Goal: Task Accomplishment & Management: Manage account settings

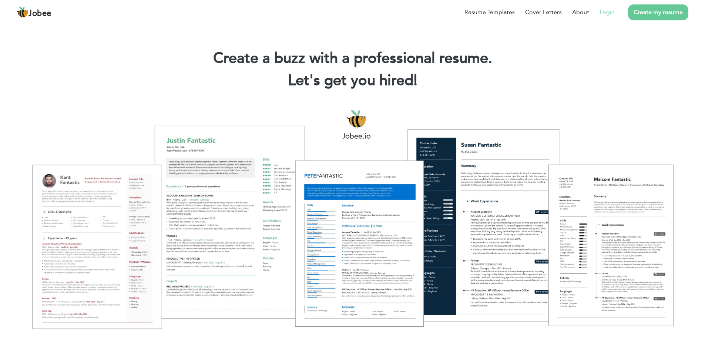
click at [606, 15] on link "Login" at bounding box center [606, 12] width 15 height 9
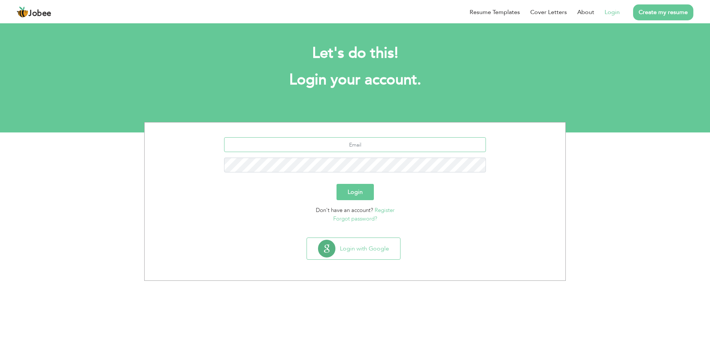
click at [349, 145] on input "text" at bounding box center [355, 144] width 262 height 15
type input "[EMAIL_ADDRESS][DOMAIN_NAME]"
click at [337, 184] on button "Login" at bounding box center [355, 192] width 37 height 16
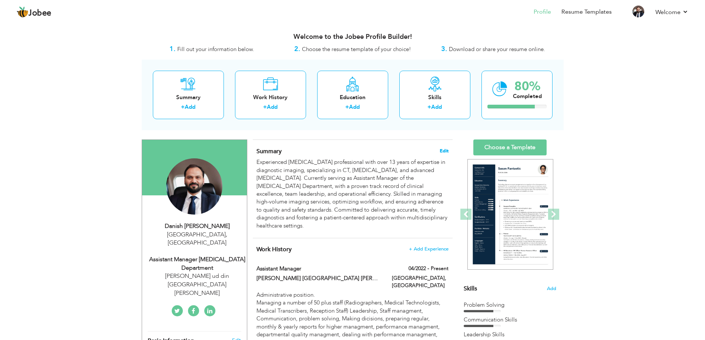
click at [446, 150] on span "Edit" at bounding box center [444, 150] width 9 height 5
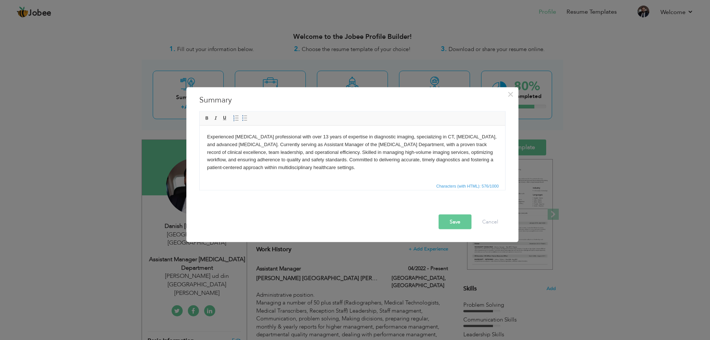
click at [353, 137] on body "Experienced radiology professional with over 13 years of expertise in diagnosti…" at bounding box center [352, 152] width 291 height 38
click at [460, 227] on button "Save" at bounding box center [455, 221] width 33 height 15
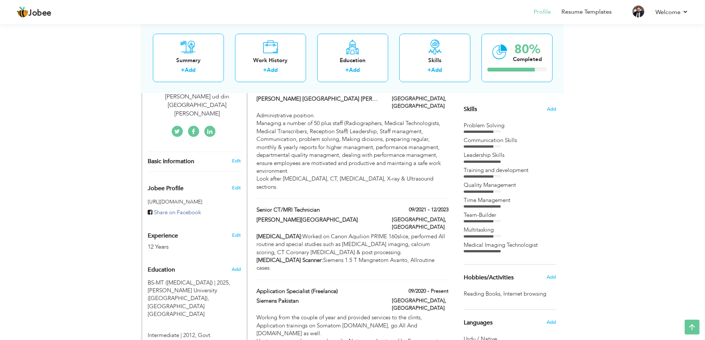
scroll to position [185, 0]
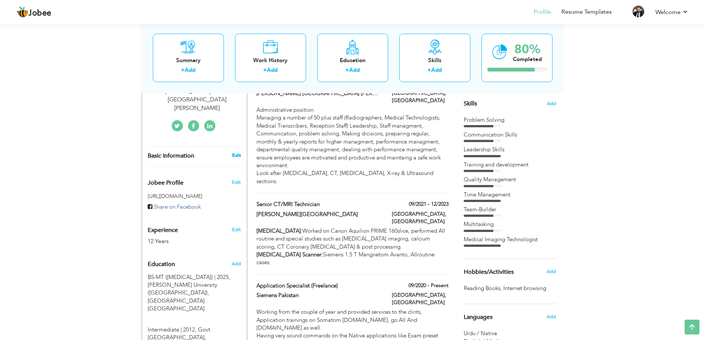
click at [238, 152] on link "Edit" at bounding box center [236, 155] width 9 height 7
type input "Danish"
type input "M Ali"
type input "+923003627673"
select select "number:166"
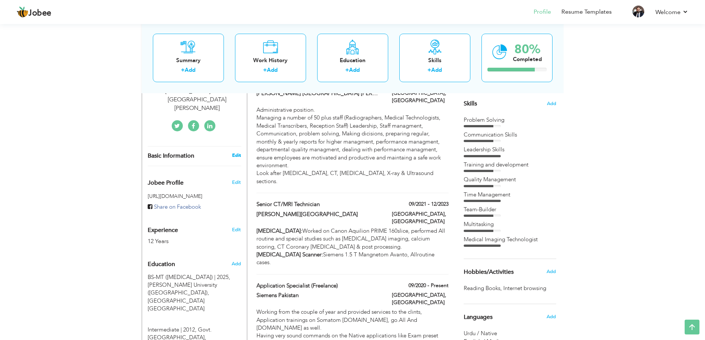
type input "Karachi"
select select "number:14"
type input "Dr. Zia ud din University Hospital Clifton Campus"
type input "Assistant Manager Radiology Department"
type input "www.liknedin.com/in/danish-ali-51656422b"
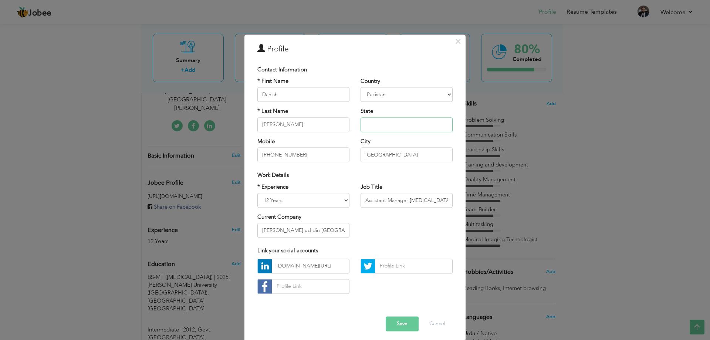
click at [384, 124] on input "text" at bounding box center [407, 124] width 92 height 15
type input "Sindh"
click at [402, 327] on button "Save" at bounding box center [402, 323] width 33 height 15
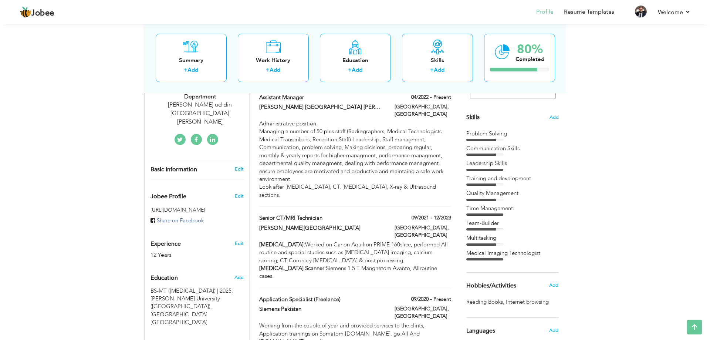
scroll to position [134, 0]
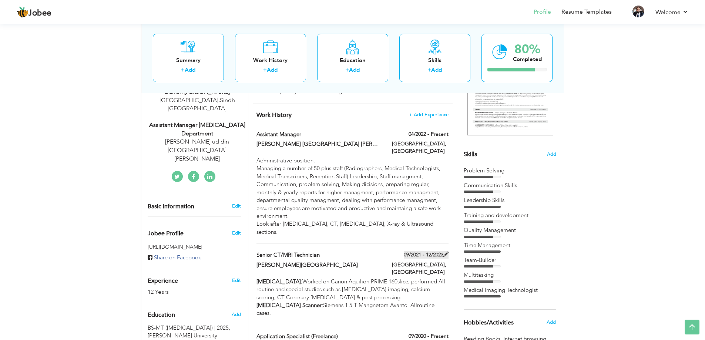
click at [446, 252] on span at bounding box center [445, 254] width 5 height 5
type input "Senior CT/MRI Technician"
type input "Chughtai Medical Centre"
type input "09/2021"
type input "12/2023"
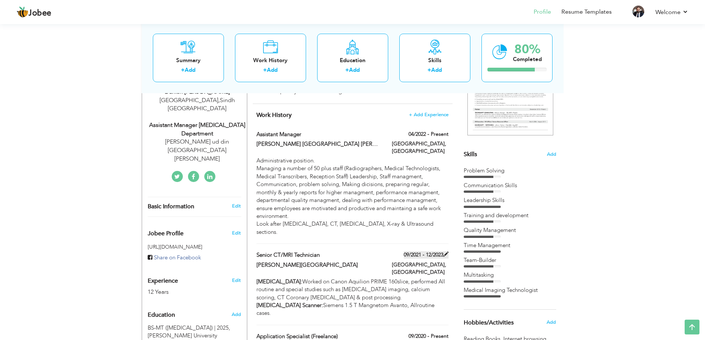
type input "Pakistan"
type input "Karachi"
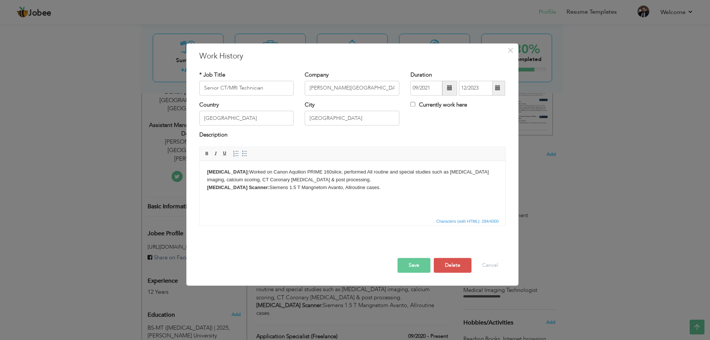
click at [451, 86] on span at bounding box center [449, 87] width 5 height 5
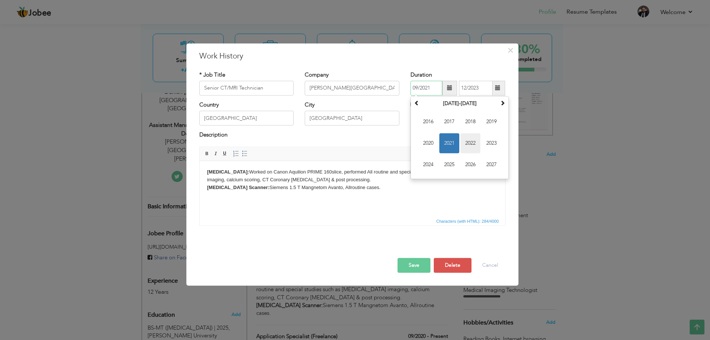
click at [474, 139] on span "2022" at bounding box center [471, 143] width 20 height 20
click at [430, 164] on span "Sep" at bounding box center [428, 165] width 20 height 20
type input "09/2022"
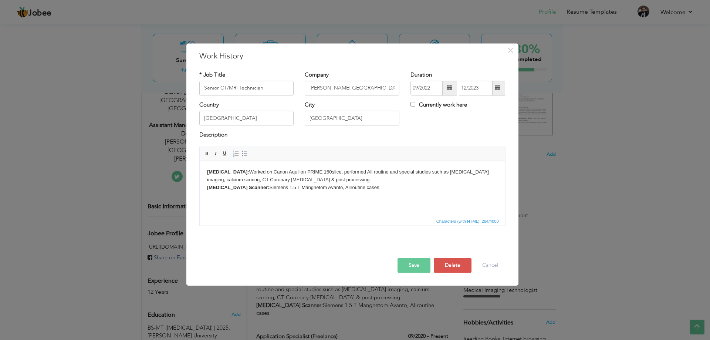
click at [499, 86] on span at bounding box center [497, 87] width 5 height 5
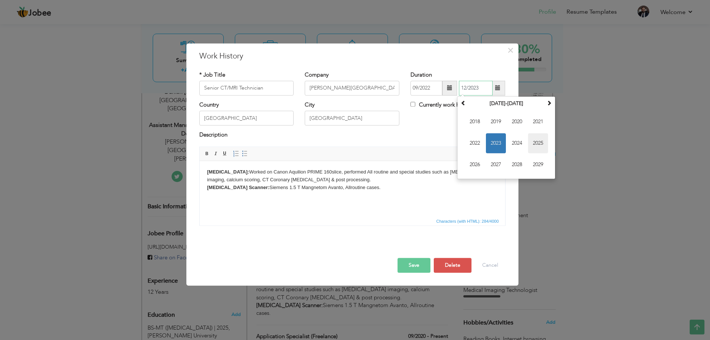
click at [537, 145] on span "2025" at bounding box center [538, 143] width 20 height 20
click at [521, 145] on span "Jul" at bounding box center [517, 143] width 20 height 20
type input "07/2025"
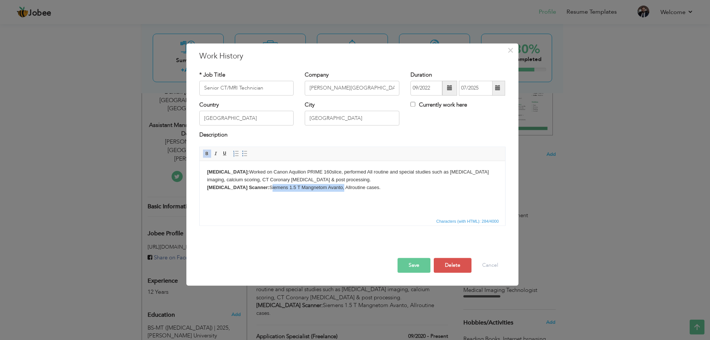
drag, startPoint x: 239, startPoint y: 188, endPoint x: 312, endPoint y: 193, distance: 73.8
click at [312, 193] on html "CT Scan: Worked on Canon Aquilion PRIME 160slice, performed All routine and spe…" at bounding box center [352, 180] width 306 height 38
click at [316, 179] on body "CT Scan: Worked on Canon Aquilion PRIME 160slice, performed All routine and spe…" at bounding box center [352, 179] width 291 height 23
drag, startPoint x: 387, startPoint y: 187, endPoint x: 431, endPoint y: 194, distance: 44.1
click at [431, 194] on html "CT Scan: Worked on Canon Aquilion PRIME 160slice, performed All routine and spe…" at bounding box center [352, 180] width 306 height 38
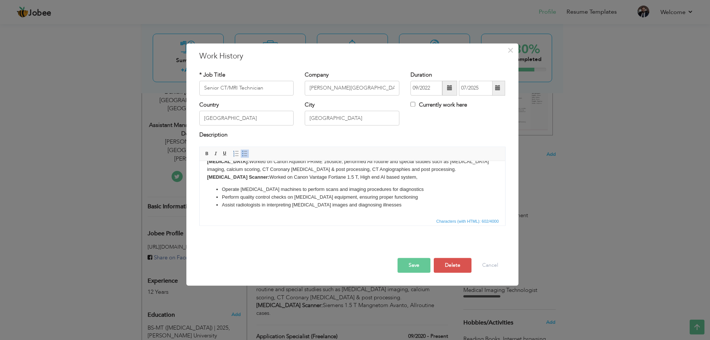
scroll to position [0, 0]
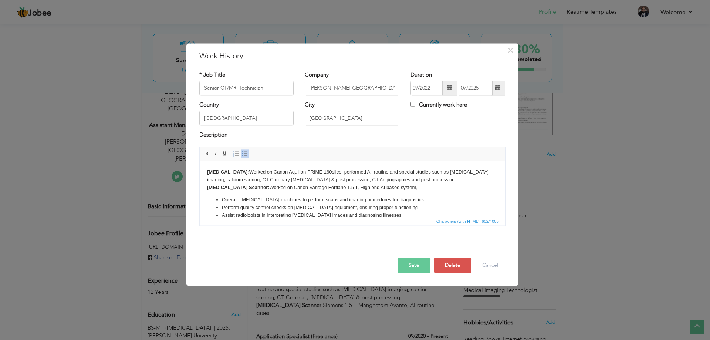
click at [407, 178] on body "CT Scan: Worked on Canon Aquilion PRIME 160slice, performed All routine and spe…" at bounding box center [352, 193] width 291 height 51
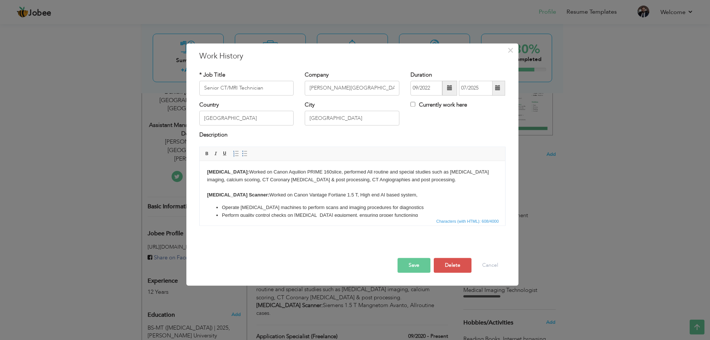
click at [323, 172] on body "CT Scan: Worked on Canon Aquilion PRIME 160slice, performed All routine and spe…" at bounding box center [352, 197] width 291 height 59
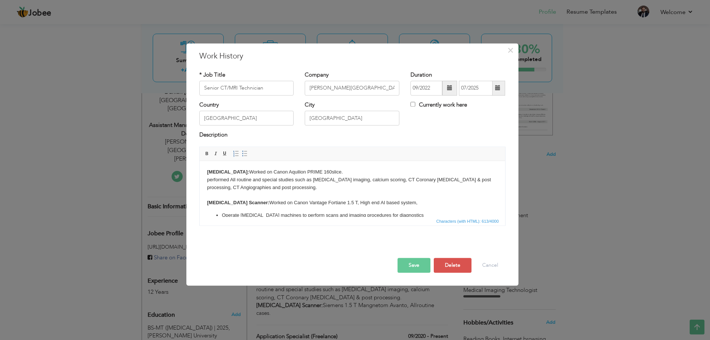
click at [424, 201] on body "CT Scan: Worked on Canon Aquilion PRIME 160slice. performed All routine and spe…" at bounding box center [352, 201] width 291 height 66
click at [335, 174] on body "CT Scan: Worked on Canon Aquilion PRIME 160slice. performed All routine and spe…" at bounding box center [352, 201] width 291 height 66
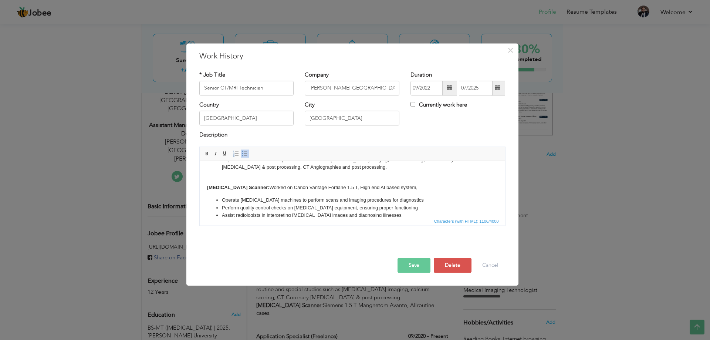
scroll to position [81, 0]
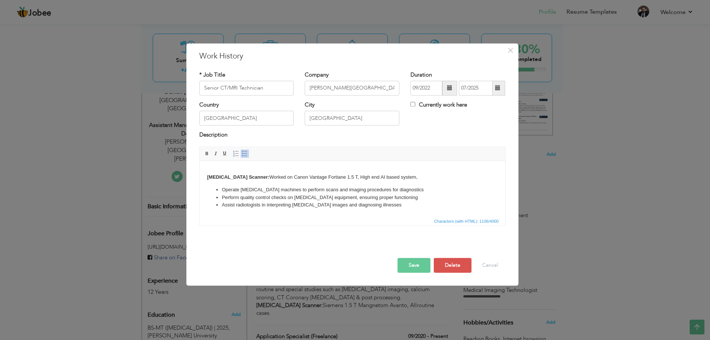
click at [404, 257] on div at bounding box center [352, 250] width 317 height 16
click at [416, 263] on button "Save" at bounding box center [414, 265] width 33 height 15
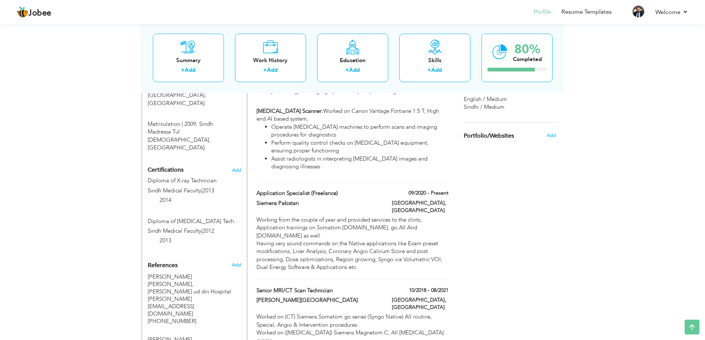
scroll to position [430, 0]
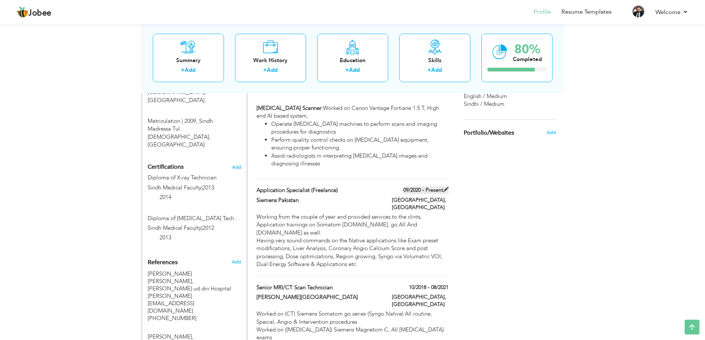
click at [446, 187] on span at bounding box center [445, 189] width 5 height 5
type input "Application Specialist (Freelance)"
type input "Siemens Pakistan"
type input "09/2020"
checkbox input "true"
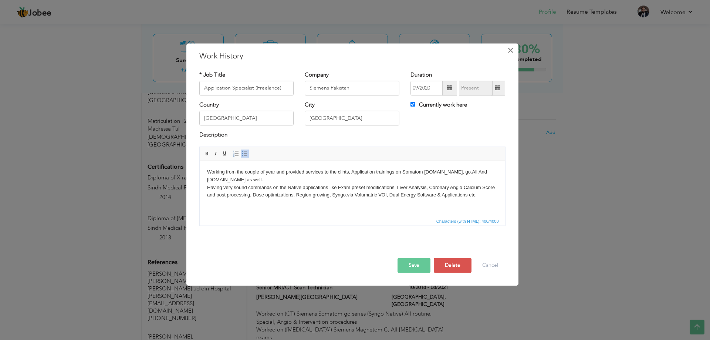
click at [511, 52] on span "×" at bounding box center [511, 50] width 6 height 13
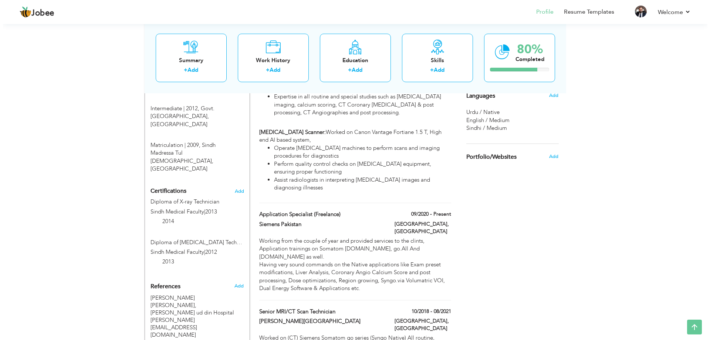
scroll to position [396, 0]
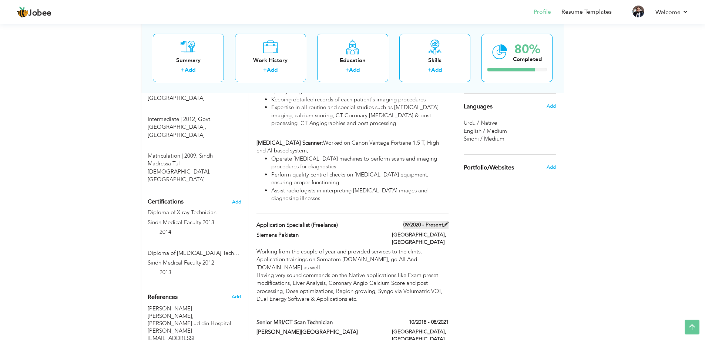
click at [447, 222] on span at bounding box center [445, 224] width 5 height 5
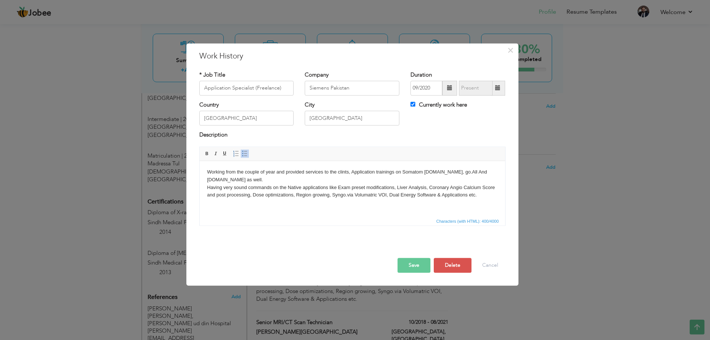
click at [207, 172] on body "Working from the couple of year and provided services to the clints, Applicatio…" at bounding box center [352, 183] width 291 height 31
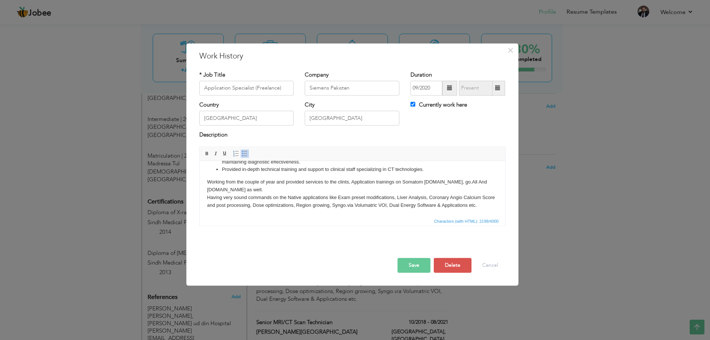
scroll to position [149, 0]
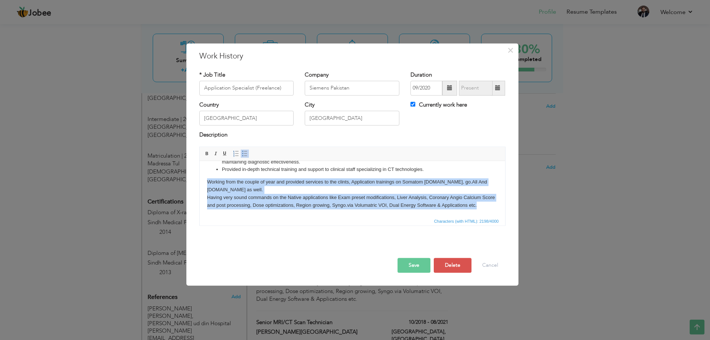
drag, startPoint x: 492, startPoint y: 205, endPoint x: 196, endPoint y: 176, distance: 296.6
click at [199, 176] on html "Developed and implemented advanced CT imaging protocols to enhance diagnostic a…" at bounding box center [352, 118] width 306 height 196
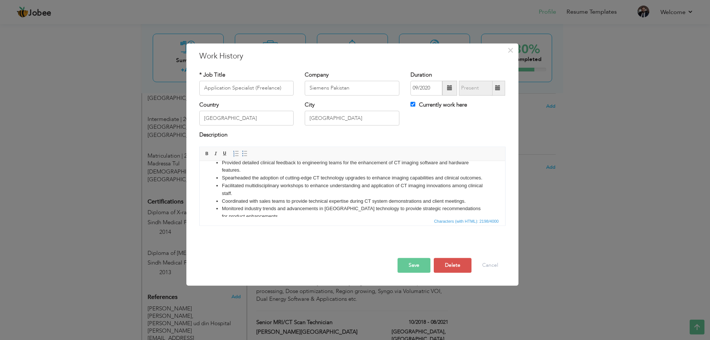
scroll to position [0, 0]
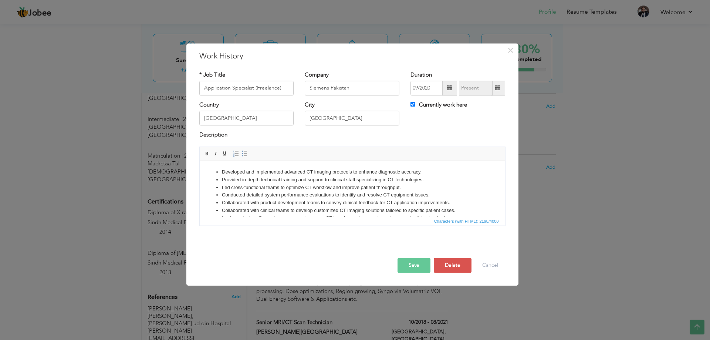
click at [219, 166] on html "Developed and implemented advanced CT imaging protocols to enhance diagnostic a…" at bounding box center [352, 248] width 306 height 174
click at [211, 167] on html "Developed and implemented advanced CT imaging protocols to enhance diagnostic a…" at bounding box center [352, 248] width 306 height 174
click at [222, 169] on li "Developed and implemented advanced CT imaging protocols to enhance diagnostic a…" at bounding box center [352, 172] width 261 height 8
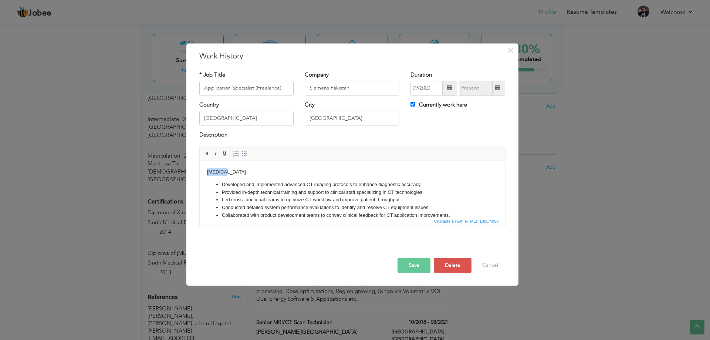
drag, startPoint x: 218, startPoint y: 171, endPoint x: 200, endPoint y: 169, distance: 18.2
click at [200, 169] on html "CT Scan Developed and implemented advanced CT imaging protocols to enhance diag…" at bounding box center [352, 254] width 306 height 186
click at [222, 151] on span at bounding box center [225, 154] width 6 height 6
click at [206, 152] on span at bounding box center [207, 154] width 6 height 6
drag, startPoint x: 229, startPoint y: 171, endPoint x: 272, endPoint y: 189, distance: 46.4
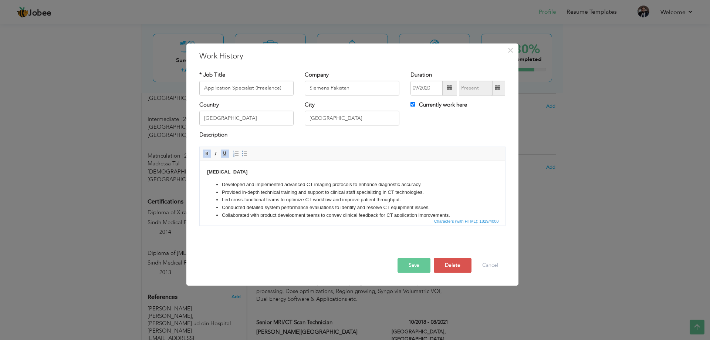
click at [229, 171] on body "CT Scan Developed and implemented advanced CT imaging protocols to enhance diag…" at bounding box center [352, 253] width 291 height 171
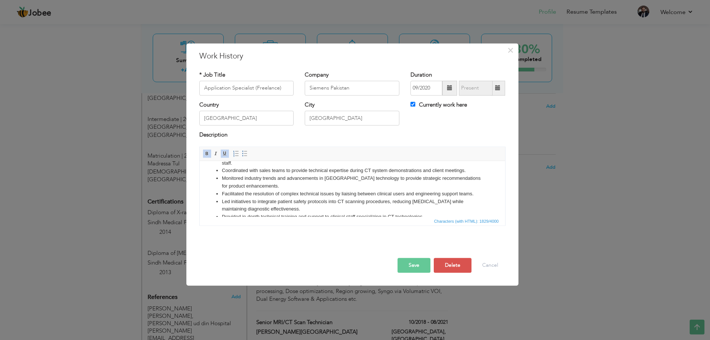
scroll to position [138, 0]
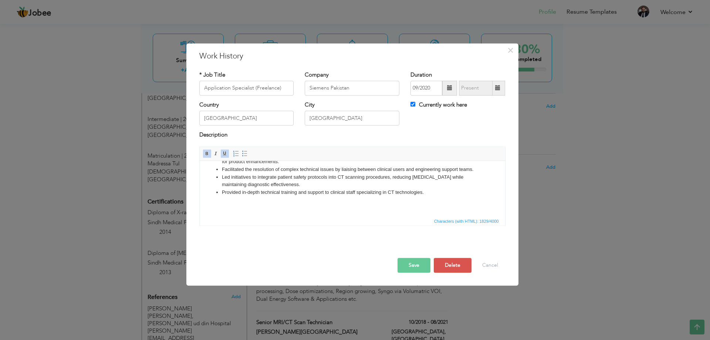
click at [298, 208] on body "CT Scan Developed and implemented advanced CT imaging protocols to enhance diag…" at bounding box center [352, 123] width 291 height 171
drag, startPoint x: 278, startPoint y: 205, endPoint x: 184, endPoint y: 217, distance: 95.2
click at [199, 216] on html "CT Scan Developed and implemented advanced CT imaging protocols to enhance diag…" at bounding box center [352, 123] width 306 height 186
click at [207, 157] on link "Bold" at bounding box center [207, 153] width 8 height 8
click at [223, 157] on link "Underline" at bounding box center [225, 153] width 8 height 8
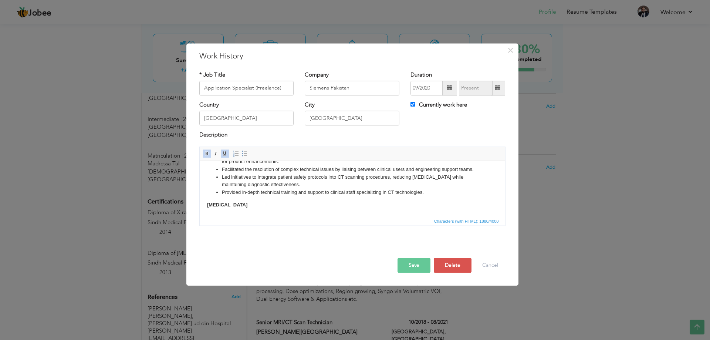
click at [286, 211] on html "CT Scan Developed and implemented advanced CT imaging protocols to enhance diag…" at bounding box center [352, 123] width 306 height 186
click at [280, 205] on body "CT Scan Developed and implemented advanced CT imaging protocols to enhance diag…" at bounding box center [352, 123] width 291 height 171
click at [312, 212] on html "CT Scan Developed and implemented advanced CT imaging protocols to enhance diag…" at bounding box center [352, 123] width 306 height 186
click at [305, 210] on html "CT Scan Developed and implemented advanced CT imaging protocols to enhance diag…" at bounding box center [352, 123] width 306 height 186
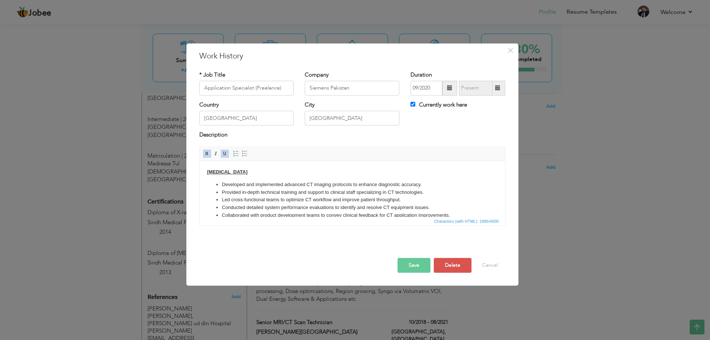
click at [226, 170] on body "CT Scan Developed and implemented advanced CT imaging protocols to enhance diag…" at bounding box center [352, 253] width 291 height 171
drag, startPoint x: 225, startPoint y: 171, endPoint x: 209, endPoint y: 171, distance: 15.9
click at [209, 171] on u "CT Scan (CT Scan)" at bounding box center [249, 172] width 85 height 6
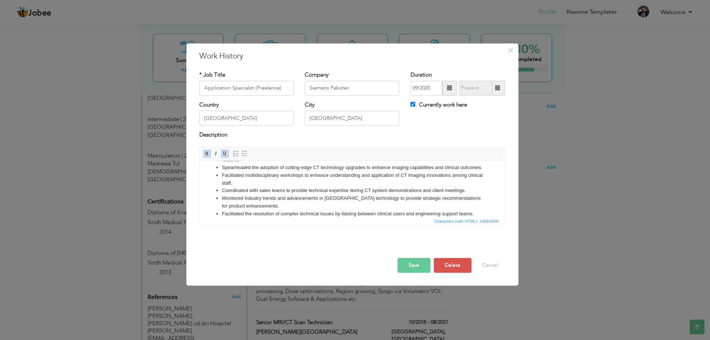
scroll to position [138, 0]
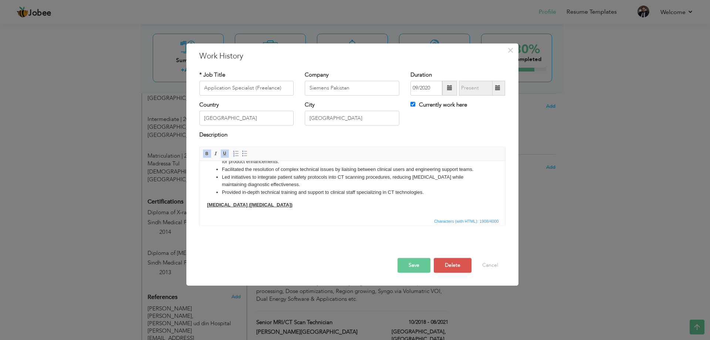
click at [302, 213] on html "Computed Tomography (CT Scan) Developed and implemented advanced CT imaging pro…" at bounding box center [352, 123] width 306 height 186
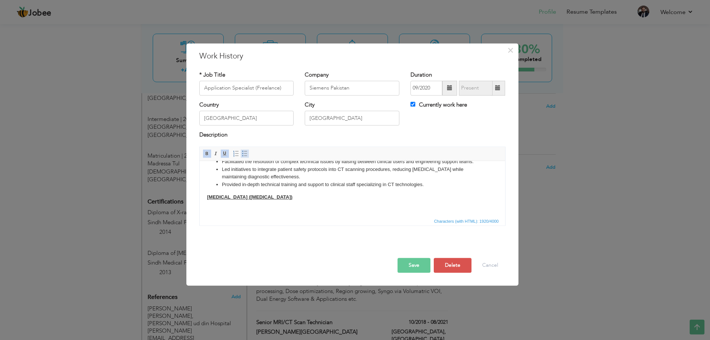
click at [245, 154] on span at bounding box center [245, 154] width 6 height 6
click at [249, 156] on link "Insert/Remove Bulleted List" at bounding box center [245, 153] width 8 height 8
